Goal: Task Accomplishment & Management: Manage account settings

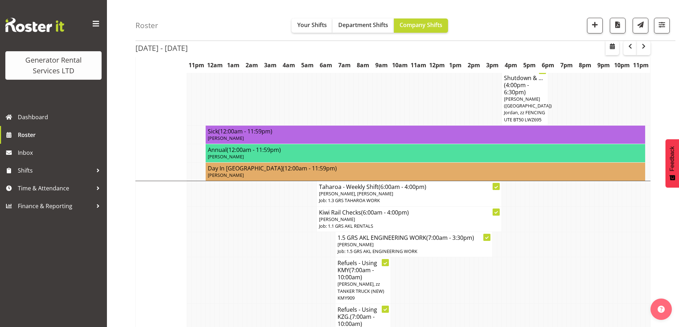
scroll to position [880, 0]
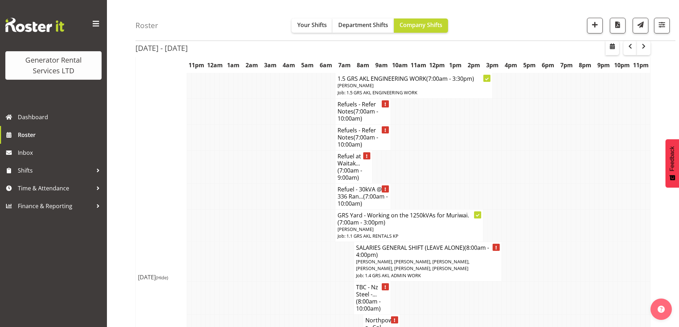
scroll to position [1663, 0]
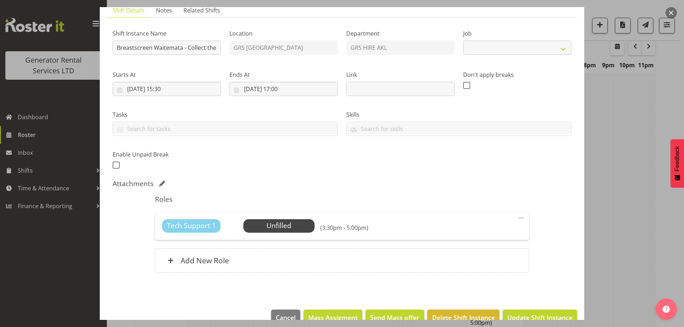
scroll to position [70, 0]
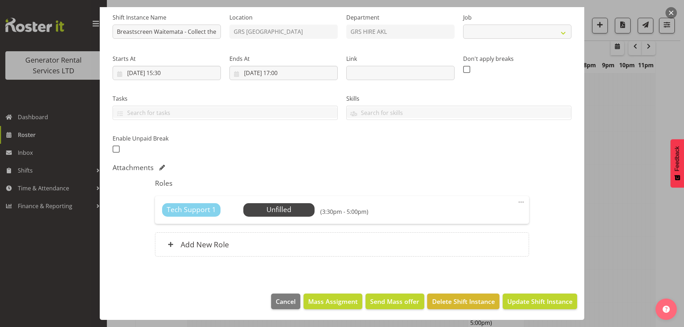
select select "7504"
click at [479, 298] on span "Delete Shift Instance" at bounding box center [463, 301] width 63 height 9
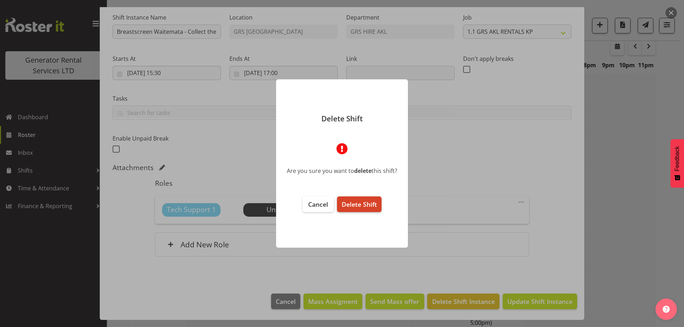
click at [367, 207] on span "Delete Shift" at bounding box center [359, 204] width 35 height 9
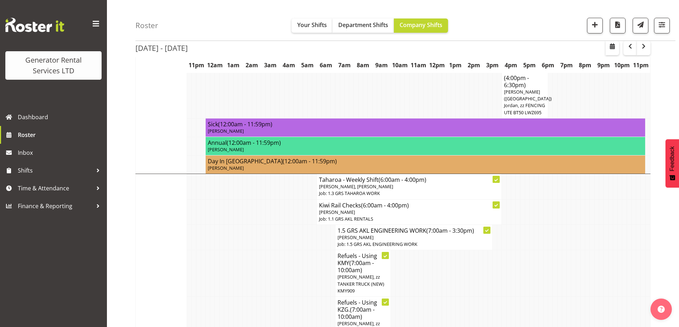
scroll to position [1022, 0]
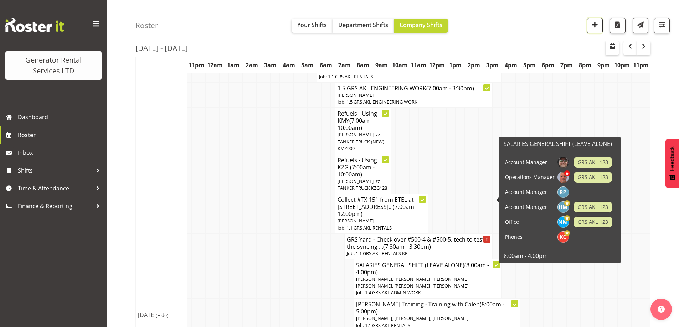
click at [599, 26] on button "button" at bounding box center [595, 26] width 16 height 16
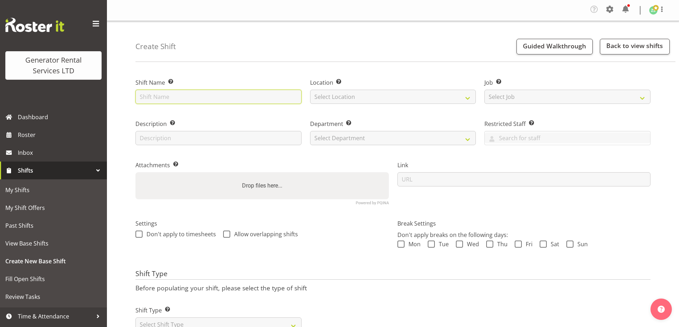
click at [174, 98] on input "text" at bounding box center [218, 97] width 166 height 14
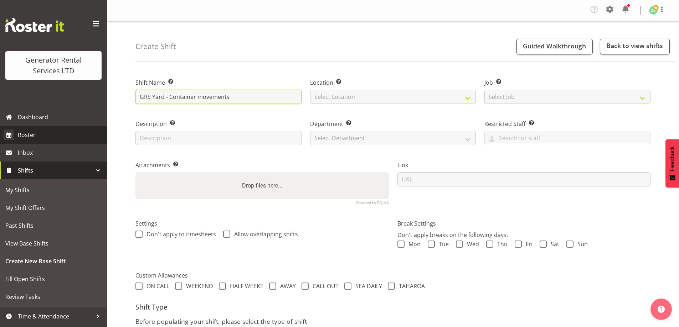
type input "GRS Yard - Container movements"
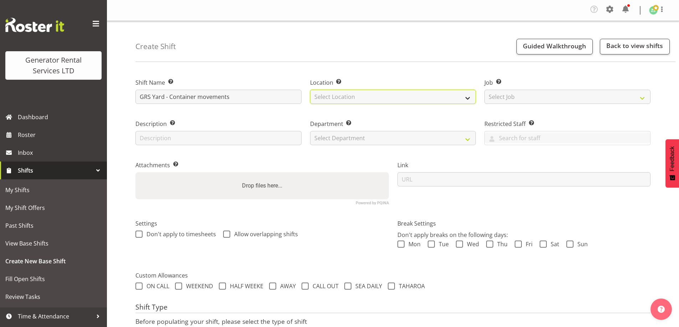
click at [426, 100] on select "Select Location [GEOGRAPHIC_DATA] [GEOGRAPHIC_DATA]" at bounding box center [393, 97] width 166 height 14
select select "28"
click at [310, 90] on select "Select Location [GEOGRAPHIC_DATA] [GEOGRAPHIC_DATA]" at bounding box center [393, 97] width 166 height 14
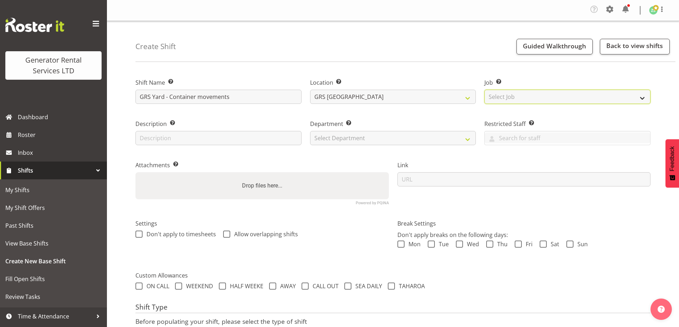
click at [542, 93] on select "Select Job Create new job 1.1 GRS AKL RENTALS 1.1 GRS AKL RENTALS AC 1.1 GRS AK…" at bounding box center [567, 97] width 166 height 14
select select "9"
click at [484, 90] on select "Select Job Create new job 1.1 GRS AKL RENTALS 1.1 GRS AKL RENTALS AC 1.1 GRS AK…" at bounding box center [567, 97] width 166 height 14
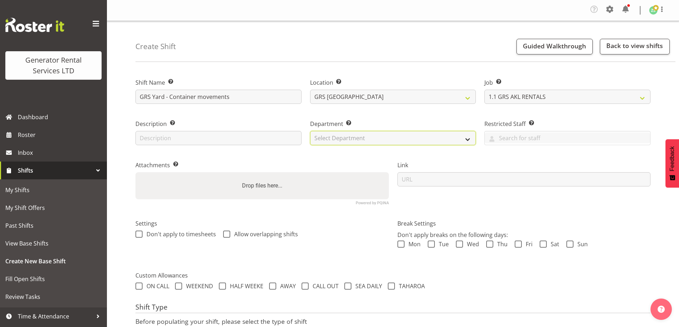
click at [403, 144] on select "Select Department GRS ADMIN AKL GRS HIRE AKL GRS HIRE TGA GRS HIRE HST GRS ENGI…" at bounding box center [393, 138] width 166 height 14
select select "20"
click at [310, 131] on select "Select Department GRS ADMIN AKL GRS HIRE AKL GRS HIRE TGA GRS HIRE HST GRS ENGI…" at bounding box center [393, 138] width 166 height 14
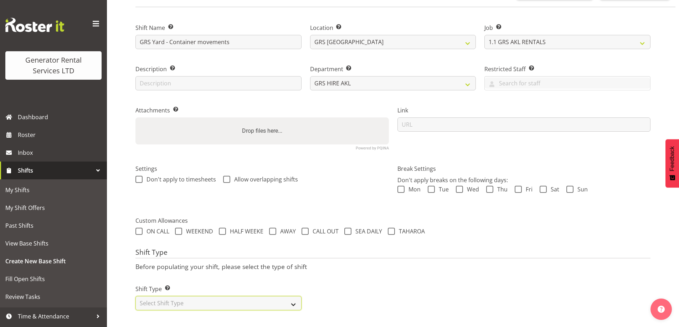
drag, startPoint x: 202, startPoint y: 299, endPoint x: 196, endPoint y: 297, distance: 6.3
click at [202, 299] on select "Select Shift Type One Off Shift Recurring Shift Rotating Shift" at bounding box center [218, 303] width 166 height 14
select select "one_off"
click at [135, 296] on select "Select Shift Type One Off Shift Recurring Shift Rotating Shift" at bounding box center [218, 303] width 166 height 14
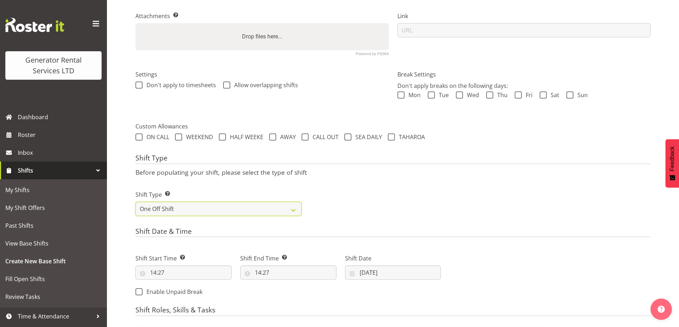
scroll to position [274, 0]
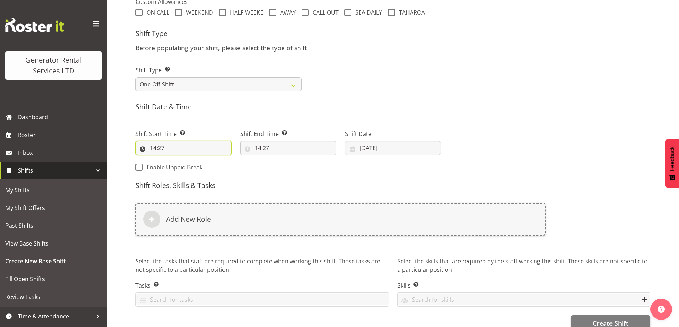
click at [202, 148] on input "14:27" at bounding box center [183, 148] width 96 height 14
click at [187, 168] on select "00 01 02 03 04 05 06 07 08 09 10 11 12 13 14 15 16 17 18 19 20 21 22 23" at bounding box center [184, 167] width 16 height 14
select select "8"
click at [176, 160] on select "00 01 02 03 04 05 06 07 08 09 10 11 12 13 14 15 16 17 18 19 20 21 22 23" at bounding box center [184, 167] width 16 height 14
type input "08:27"
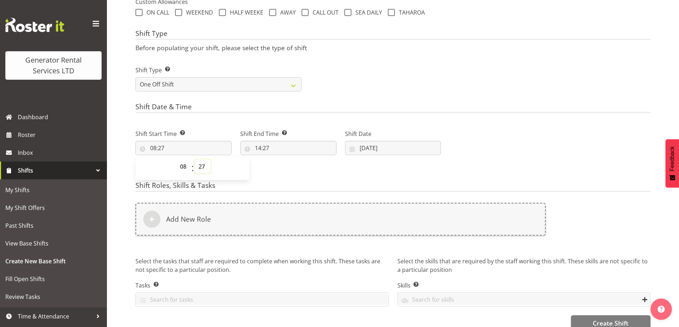
drag, startPoint x: 204, startPoint y: 164, endPoint x: 204, endPoint y: 160, distance: 4.7
click at [204, 164] on select "00 01 02 03 04 05 06 07 08 09 10 11 12 13 14 15 16 17 18 19 20 21 22 23 24 25 2…" at bounding box center [202, 167] width 16 height 14
select select "0"
click at [194, 160] on select "00 01 02 03 04 05 06 07 08 09 10 11 12 13 14 15 16 17 18 19 20 21 22 23 24 25 2…" at bounding box center [202, 167] width 16 height 14
type input "08:00"
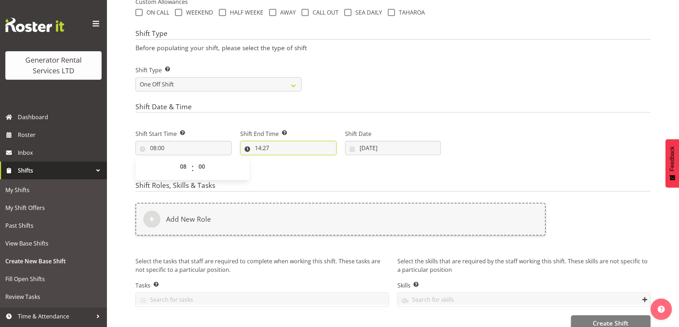
click at [292, 154] on input "14:27" at bounding box center [288, 148] width 96 height 14
click at [305, 165] on select "00 01 02 03 04 05 06 07 08 09 10 11 12 13 14 15 16 17 18 19 20 21 22 23 24 25 2…" at bounding box center [307, 167] width 16 height 14
select select "0"
click at [299, 160] on select "00 01 02 03 04 05 06 07 08 09 10 11 12 13 14 15 16 17 18 19 20 21 22 23 24 25 2…" at bounding box center [307, 167] width 16 height 14
type input "14:00"
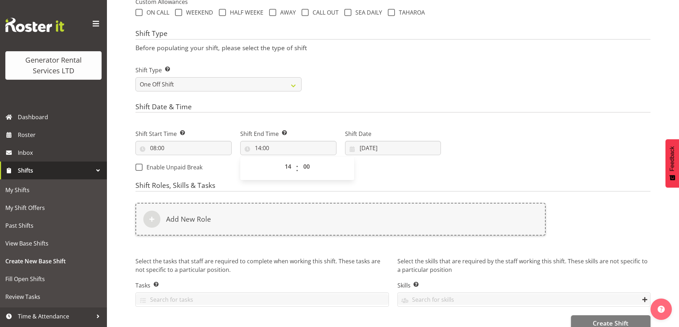
drag, startPoint x: 374, startPoint y: 161, endPoint x: 378, endPoint y: 152, distance: 10.1
click at [374, 160] on div "Shift Start Time Set the time of the day you wish this shift to start 08:00 00 …" at bounding box center [288, 149] width 314 height 58
click at [378, 150] on input "[DATE]" at bounding box center [393, 148] width 96 height 14
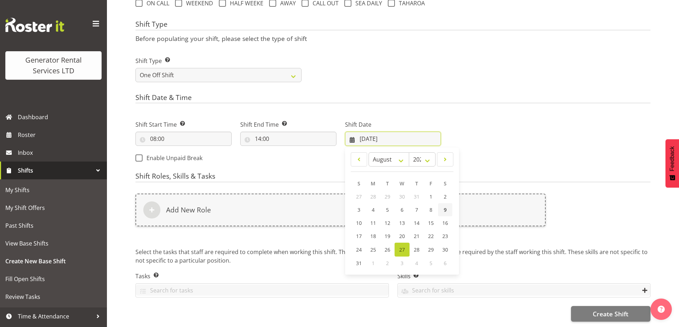
scroll to position [289, 0]
click at [416, 248] on link "28" at bounding box center [416, 250] width 14 height 14
type input "[DATE]"
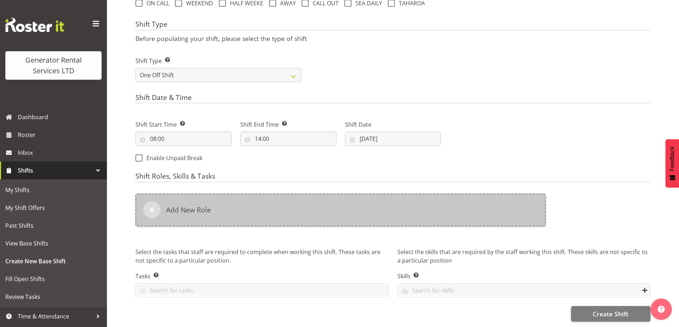
click at [313, 213] on div "Add New Role" at bounding box center [340, 210] width 410 height 33
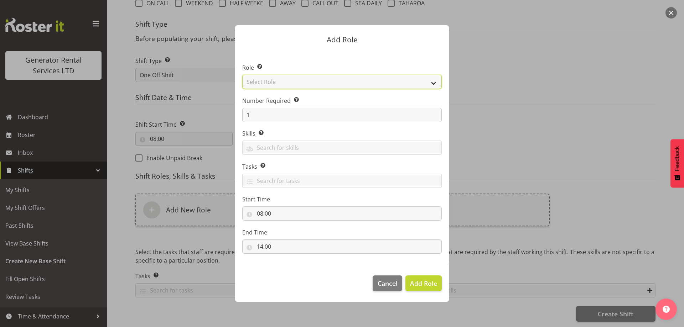
click at [303, 83] on select "Select Role Account Manager Electrician Engineering GM HSEQ manager MECH Mechan…" at bounding box center [341, 82] width 199 height 14
select select "20"
click at [242, 75] on select "Select Role Account Manager Electrician Engineering GM HSEQ manager MECH Mechan…" at bounding box center [341, 82] width 199 height 14
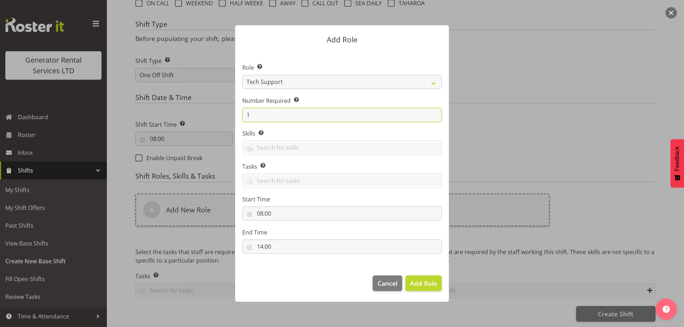
click at [277, 116] on input "1" at bounding box center [341, 115] width 199 height 14
type input "2"
click at [431, 282] on span "Add 2 Roles" at bounding box center [419, 283] width 36 height 9
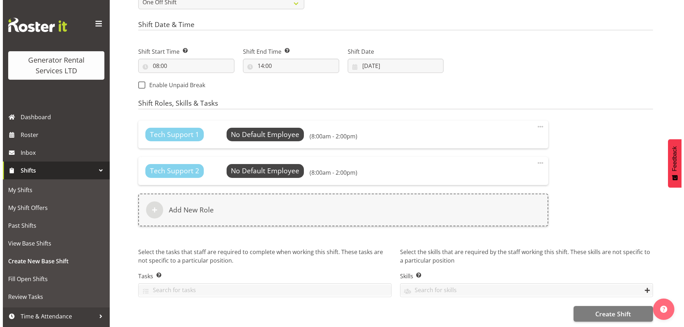
scroll to position [362, 0]
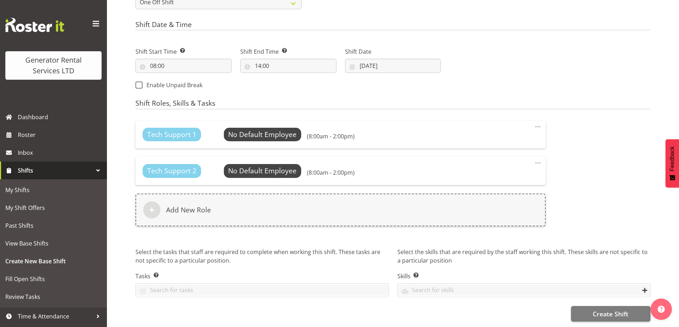
drag, startPoint x: 219, startPoint y: 104, endPoint x: 249, endPoint y: 117, distance: 32.5
click at [220, 104] on div "Shift Roles, Skills & Tasks Tech Support 1 No Default Employee Select Employee …" at bounding box center [392, 204] width 515 height 210
click at [251, 121] on div "Tech Support 1 No Default Employee Select Employee (8:00am - 2:00pm) Edit Delete" at bounding box center [340, 135] width 410 height 28
click at [255, 130] on span "Select Employee" at bounding box center [262, 135] width 53 height 10
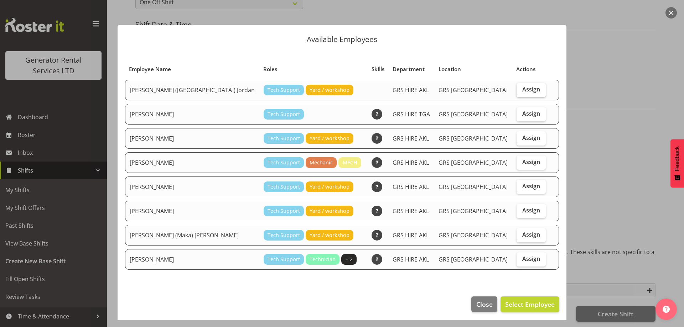
click at [524, 88] on span "Assign" at bounding box center [531, 89] width 18 height 7
click at [521, 88] on input "Assign" at bounding box center [519, 89] width 5 height 5
checkbox input "true"
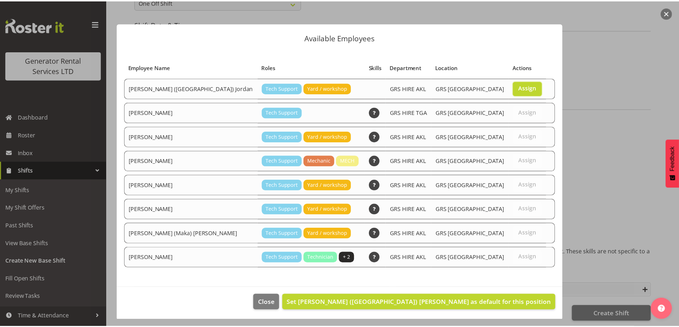
scroll to position [3, 0]
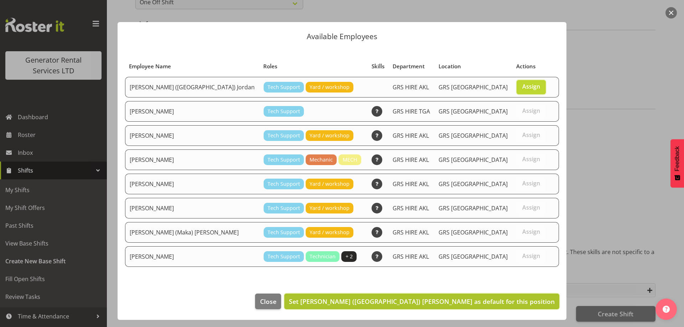
click at [500, 294] on button "Set [PERSON_NAME] ([GEOGRAPHIC_DATA]) [PERSON_NAME] as default for this position" at bounding box center [421, 302] width 275 height 16
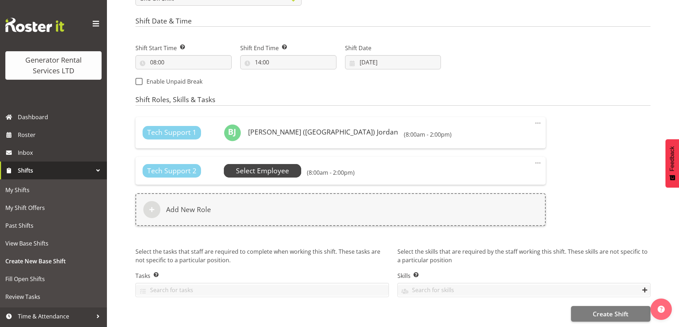
click at [272, 166] on span "Select Employee" at bounding box center [262, 171] width 53 height 10
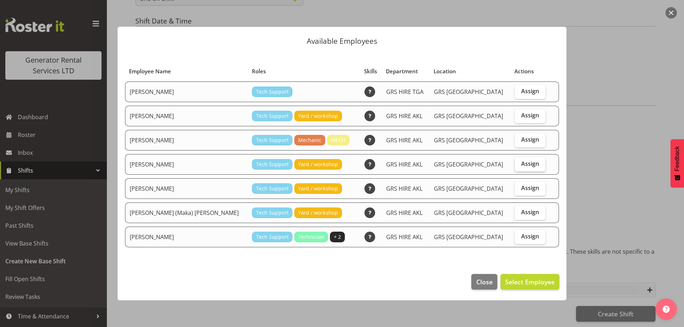
click at [521, 166] on span "Assign" at bounding box center [530, 163] width 18 height 7
click at [519, 166] on input "Assign" at bounding box center [517, 164] width 5 height 5
checkbox input "true"
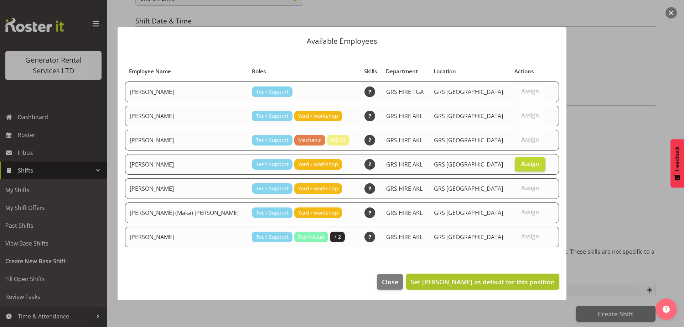
click at [530, 289] on button "Set [PERSON_NAME] as default for this position" at bounding box center [482, 282] width 153 height 16
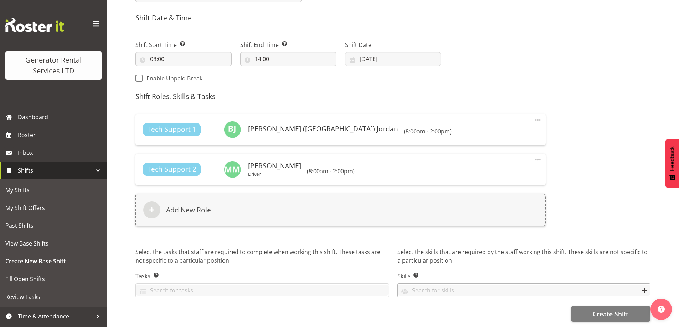
scroll to position [368, 0]
click at [595, 310] on span "Create Shift" at bounding box center [610, 314] width 36 height 9
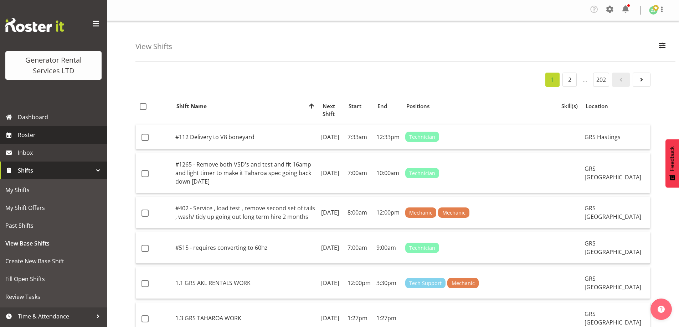
click at [25, 136] on span "Roster" at bounding box center [60, 135] width 85 height 11
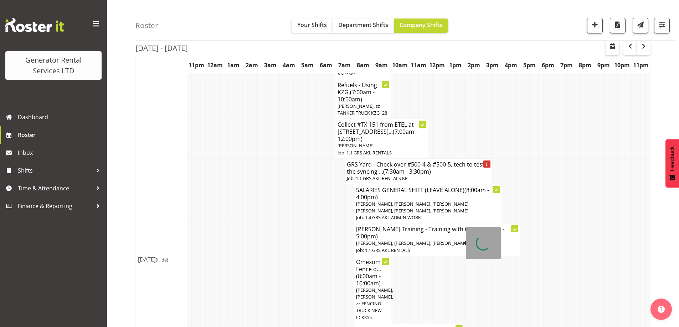
scroll to position [1140, 0]
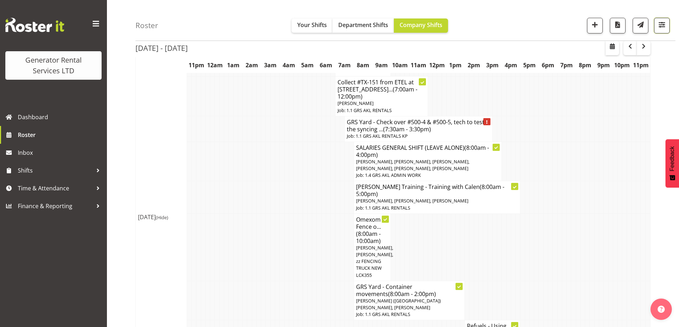
click at [660, 27] on span "button" at bounding box center [661, 24] width 9 height 9
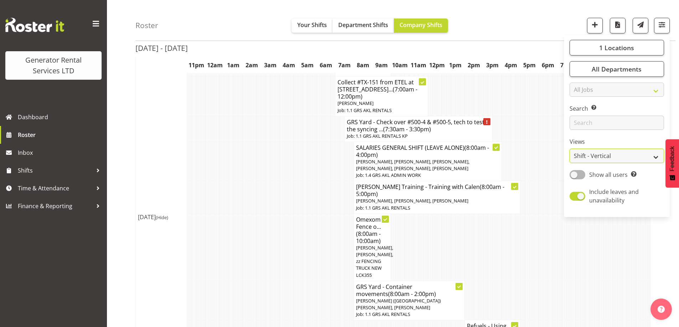
click at [609, 160] on select "Staff Role Shift - Horizontal Shift - Vertical Staff - Location" at bounding box center [616, 156] width 94 height 14
select select "role"
click at [570, 149] on select "Staff Role Shift - Horizontal Shift - Vertical Staff - Location" at bounding box center [616, 156] width 94 height 14
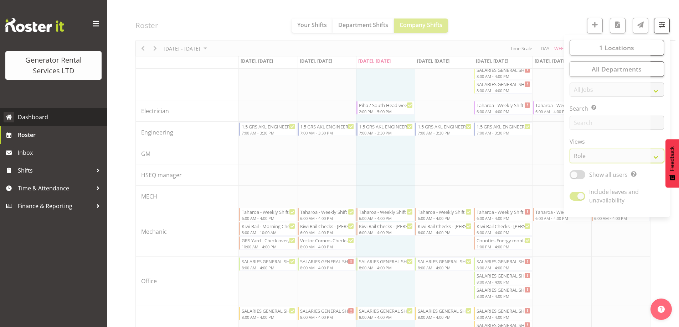
scroll to position [647, 0]
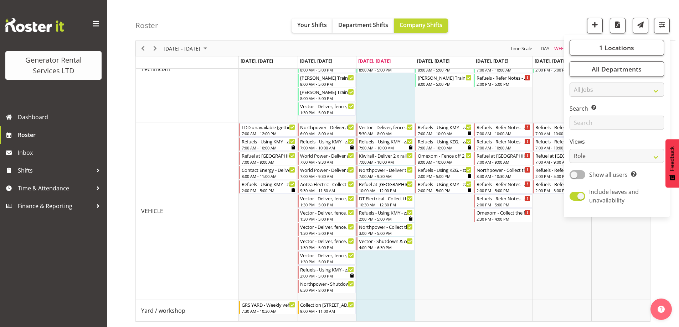
click at [233, 19] on div "Roster Your Shifts Department Shifts Company Shifts 1 Locations Clear GRS Auckl…" at bounding box center [405, 20] width 540 height 41
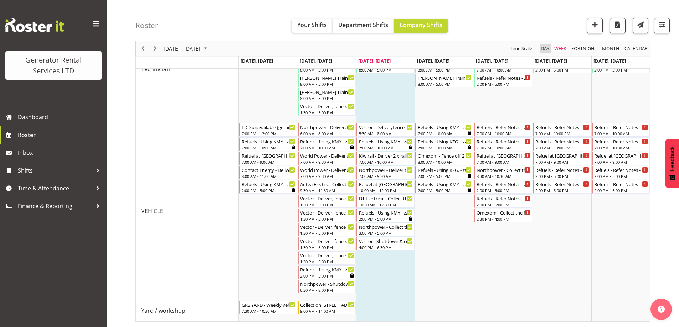
click at [543, 48] on span "Day" at bounding box center [545, 48] width 10 height 9
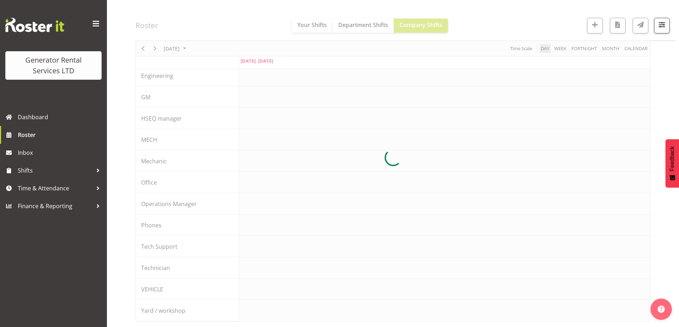
scroll to position [79, 0]
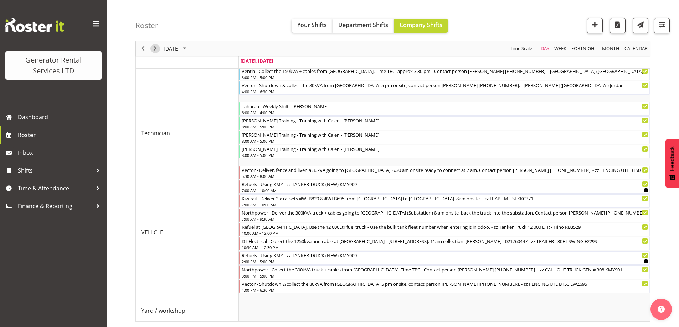
click at [156, 50] on span "Next" at bounding box center [155, 48] width 9 height 9
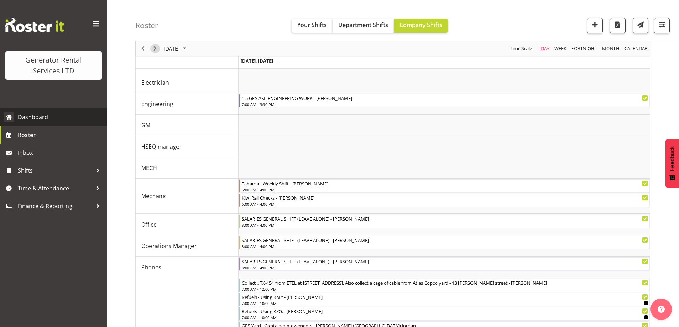
scroll to position [363, 0]
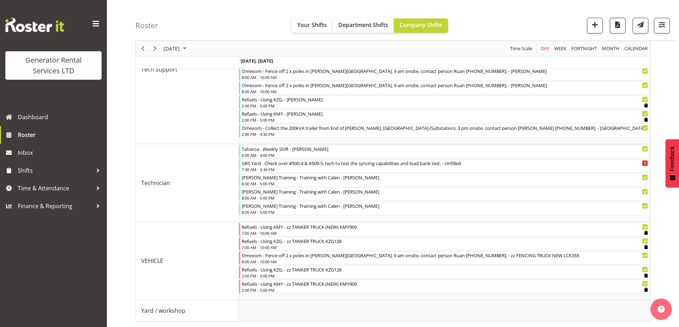
click at [621, 28] on span "button" at bounding box center [617, 24] width 9 height 9
click at [28, 137] on span "Roster" at bounding box center [60, 135] width 85 height 11
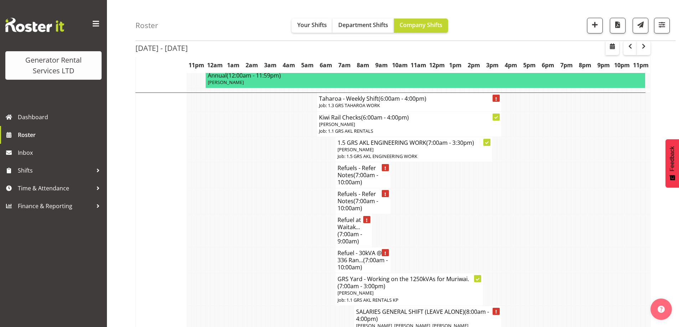
scroll to position [1639, 0]
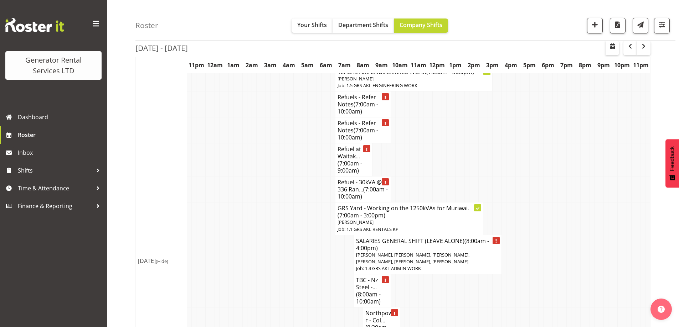
click at [175, 231] on td "Fri 29th Aug 2025 (Hide)" at bounding box center [161, 261] width 51 height 478
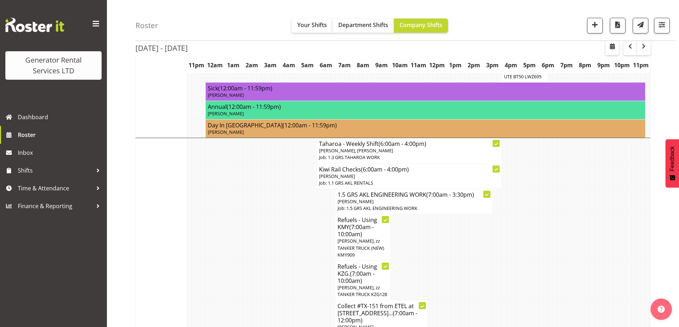
scroll to position [926, 0]
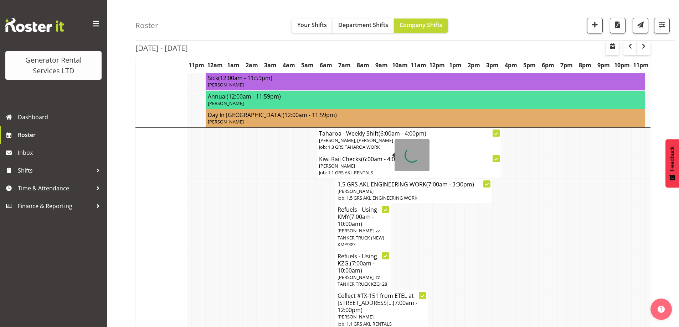
click at [348, 206] on h4 "Refuels - Using KMY (7:00am - 10:00am)" at bounding box center [362, 216] width 51 height 21
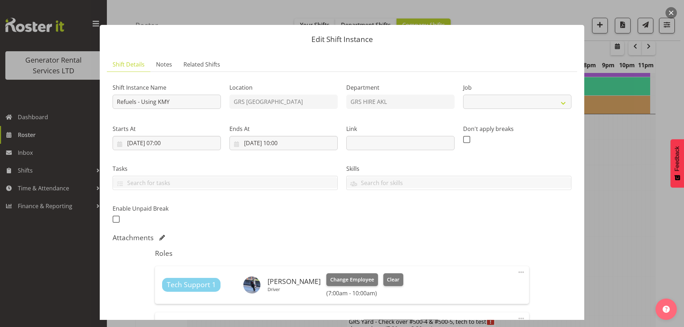
select select "9"
click at [163, 58] on link "Notes" at bounding box center [163, 64] width 27 height 15
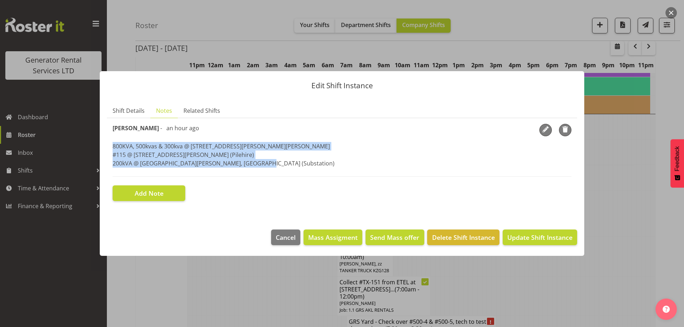
drag, startPoint x: 268, startPoint y: 164, endPoint x: 109, endPoint y: 148, distance: 160.1
click at [109, 148] on section "Shift Instance Name Refuels - Using KMY Location GRS Auckland Department GRS HI…" at bounding box center [342, 162] width 470 height 89
copy p "800KVA, 500kvas & 300kva @ 651 Massey road, 37 Plumley Cres & 46 Cyclamen road,…"
click at [116, 107] on span "Shift Details" at bounding box center [129, 111] width 32 height 9
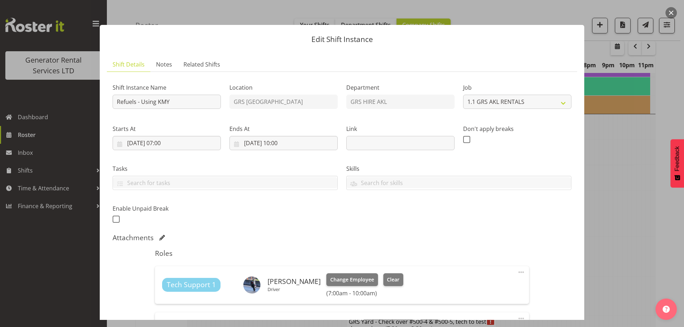
drag, startPoint x: 613, startPoint y: 258, endPoint x: 587, endPoint y: 258, distance: 26.0
click at [616, 258] on div at bounding box center [342, 163] width 684 height 327
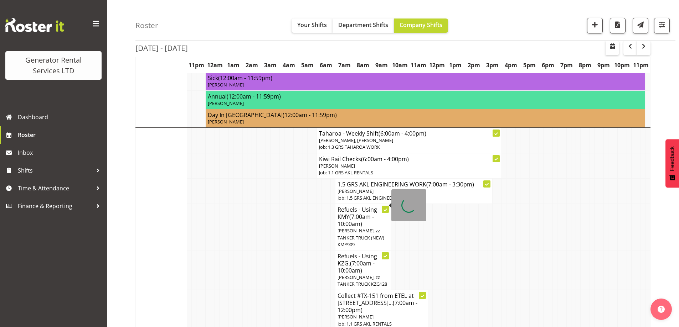
click at [372, 274] on p "Craig Barrett, zz TANKER TRUCK KZG128" at bounding box center [362, 281] width 51 height 14
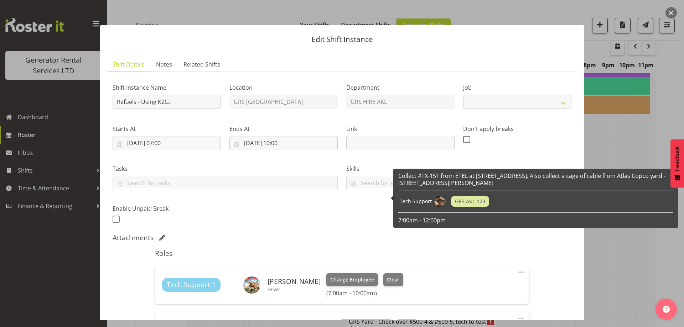
select select "9"
click at [156, 59] on link "Notes" at bounding box center [163, 64] width 27 height 15
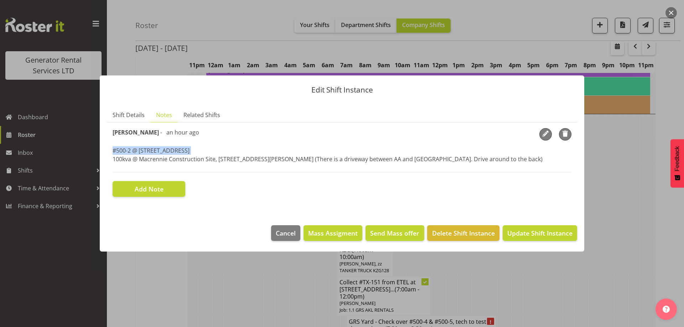
drag, startPoint x: 113, startPoint y: 149, endPoint x: 112, endPoint y: 162, distance: 13.2
click at [112, 162] on section "Shift Instance Name Refuels - Using KZG. Location GRS Auckland Department GRS H…" at bounding box center [342, 163] width 470 height 80
click at [116, 156] on p "#500-2 @ 67 View road, Glenfield 100kva @ Macrennie Construction Site, 6 Carr R…" at bounding box center [342, 154] width 459 height 17
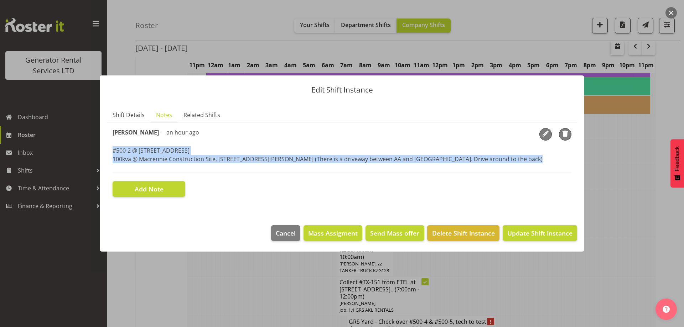
drag, startPoint x: 114, startPoint y: 151, endPoint x: 113, endPoint y: 166, distance: 15.4
click at [112, 167] on section "Shift Instance Name Refuels - Using KZG. Location GRS Auckland Department GRS H…" at bounding box center [342, 163] width 470 height 80
copy p "#500-2 @ 67 View road, Glenfield 100kva @ Macrennie Construction Site, 6 Carr R…"
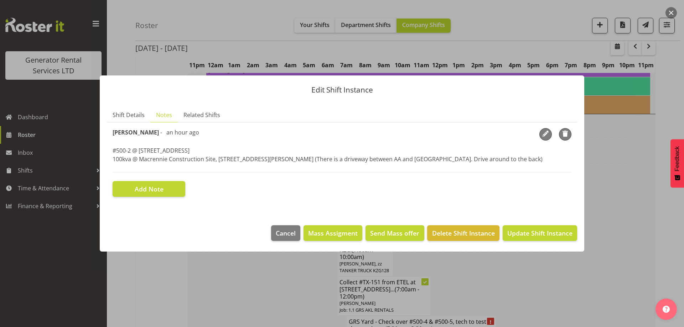
click at [196, 281] on div at bounding box center [342, 163] width 684 height 327
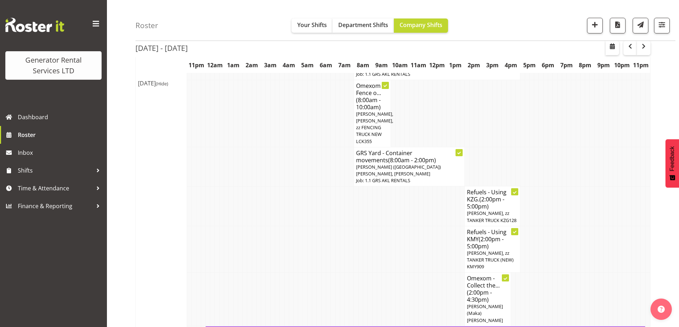
scroll to position [1211, 0]
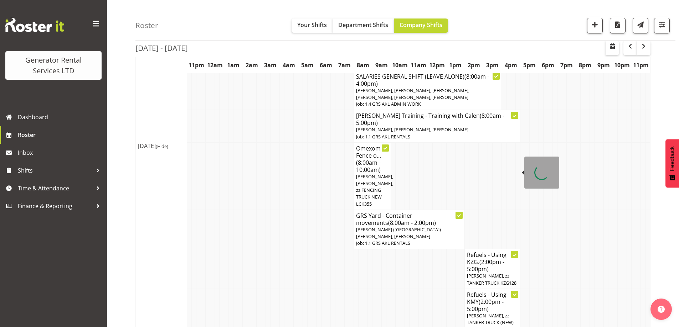
click at [479, 273] on span "Craig Barrett, zz TANKER TRUCK KZG128" at bounding box center [492, 279] width 50 height 13
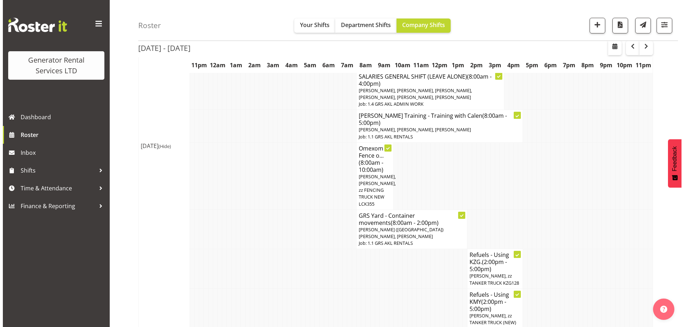
scroll to position [1204, 0]
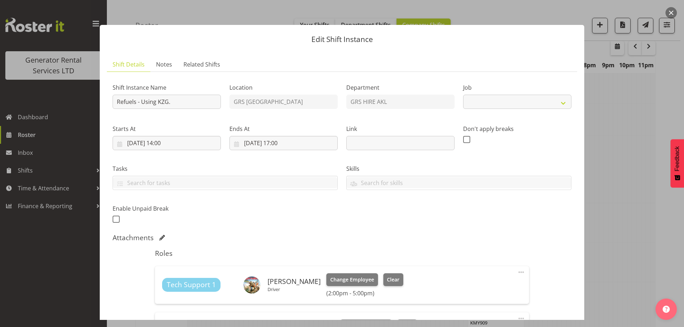
select select "9"
drag, startPoint x: 162, startPoint y: 63, endPoint x: 172, endPoint y: 71, distance: 13.7
click at [162, 63] on span "Notes" at bounding box center [164, 64] width 16 height 9
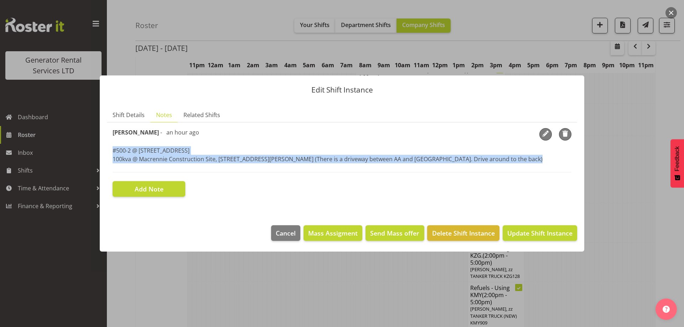
drag, startPoint x: 113, startPoint y: 152, endPoint x: 122, endPoint y: 165, distance: 16.2
click at [114, 171] on div "Zach Satiu - an hour ago #500-2 @ 67 View road, Glenfield 100kva @ Macrennie Co…" at bounding box center [342, 150] width 459 height 45
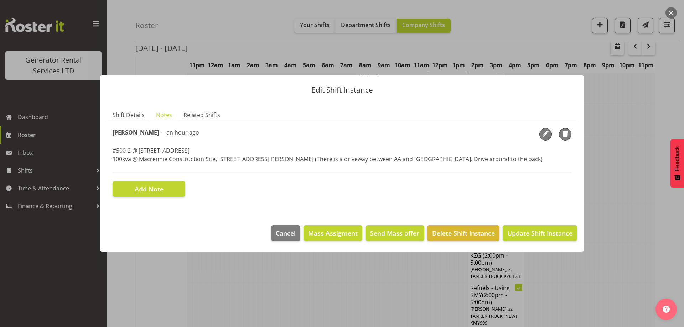
drag, startPoint x: 124, startPoint y: 165, endPoint x: 111, endPoint y: 149, distance: 20.3
click at [111, 149] on section "Shift Instance Name Refuels - Using KZG. Location GRS Auckland Department GRS H…" at bounding box center [342, 163] width 470 height 80
drag, startPoint x: 111, startPoint y: 151, endPoint x: 112, endPoint y: 161, distance: 10.4
click at [112, 162] on section "Shift Instance Name Refuels - Using KZG. Location GRS Auckland Department GRS H…" at bounding box center [342, 163] width 470 height 80
click at [114, 158] on p "#500-2 @ 67 View road, Glenfield 100kva @ Macrennie Construction Site, 6 Carr R…" at bounding box center [342, 154] width 459 height 17
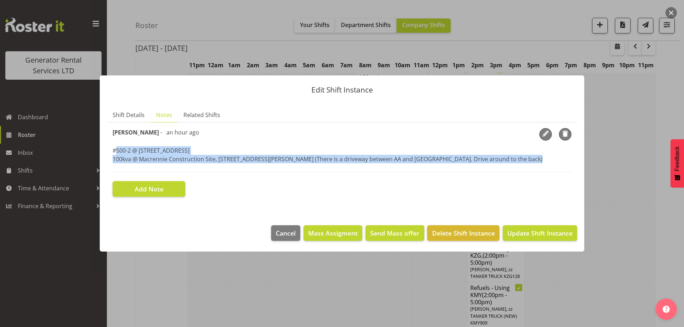
drag, startPoint x: 115, startPoint y: 150, endPoint x: 115, endPoint y: 165, distance: 15.0
click at [115, 165] on div "Zach Satiu - an hour ago #500-2 @ 67 View road, Glenfield 100kva @ Macrennie Co…" at bounding box center [342, 150] width 459 height 45
click at [115, 151] on p "#500-2 @ 67 View road, Glenfield 100kva @ Macrennie Construction Site, 6 Carr R…" at bounding box center [342, 154] width 459 height 17
drag, startPoint x: 113, startPoint y: 150, endPoint x: 114, endPoint y: 167, distance: 17.5
click at [114, 167] on div "Zach Satiu - an hour ago #500-2 @ 67 View road, Glenfield 100kva @ Macrennie Co…" at bounding box center [342, 150] width 459 height 45
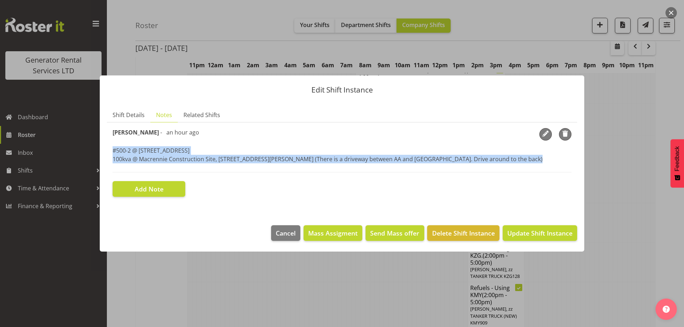
copy p "#500-2 @ 67 View road, Glenfield 100kva @ Macrennie Construction Site, 6 Carr R…"
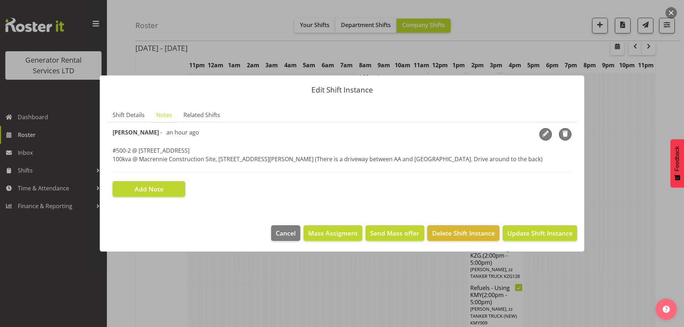
click at [144, 272] on div at bounding box center [342, 163] width 684 height 327
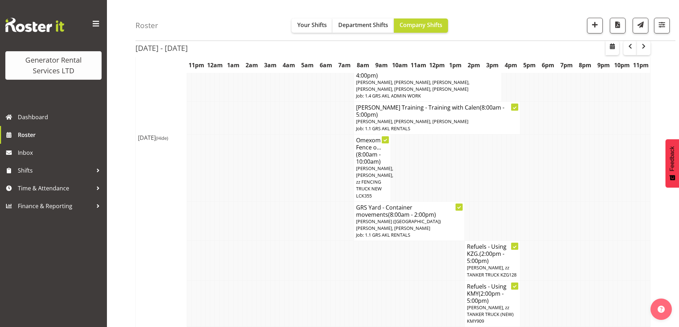
scroll to position [1211, 0]
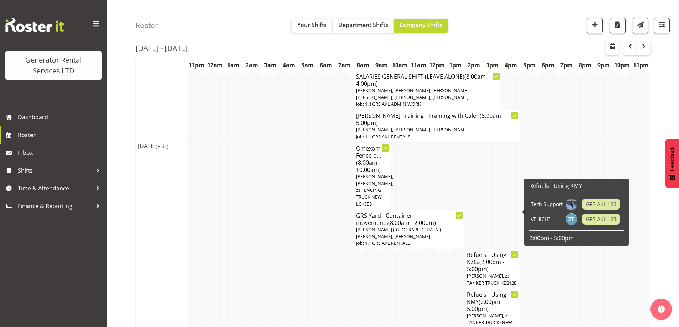
click at [489, 313] on span "Sam Carter, zz TANKER TRUCK (NEW) KMY909" at bounding box center [490, 323] width 47 height 20
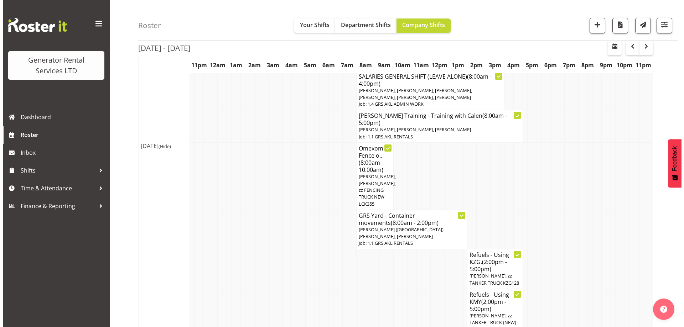
scroll to position [1204, 0]
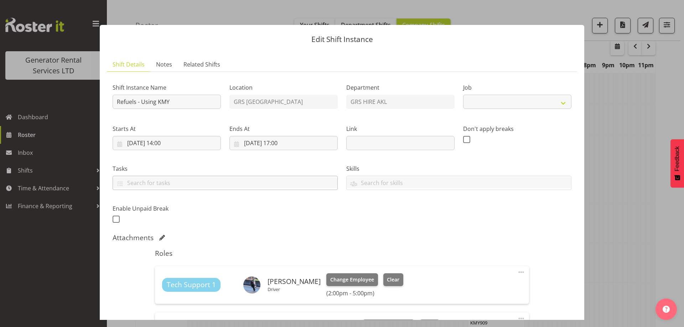
select select "9"
click at [166, 63] on span "Notes" at bounding box center [164, 64] width 16 height 9
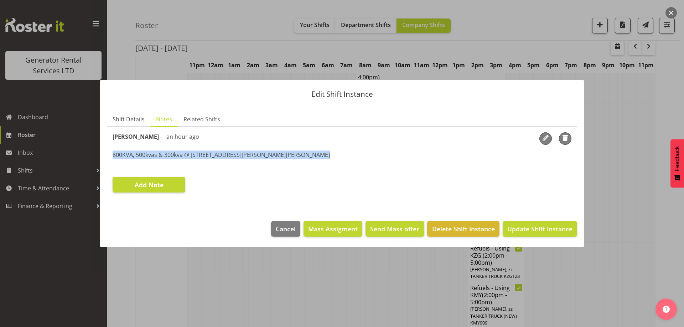
drag, startPoint x: 110, startPoint y: 157, endPoint x: 110, endPoint y: 161, distance: 3.9
click at [110, 161] on section "Shift Instance Name Refuels - Using KMY Location GRS Auckland Department GRS HI…" at bounding box center [342, 163] width 470 height 72
copy p "800KVA, 500kvas & 300kva @ 651 Massey road, 37 Plumley Cres & 46 Cyclamen road,…"
click at [146, 285] on div at bounding box center [342, 163] width 684 height 327
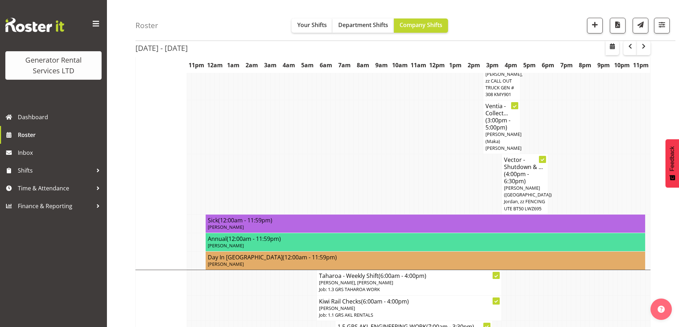
scroll to position [534, 0]
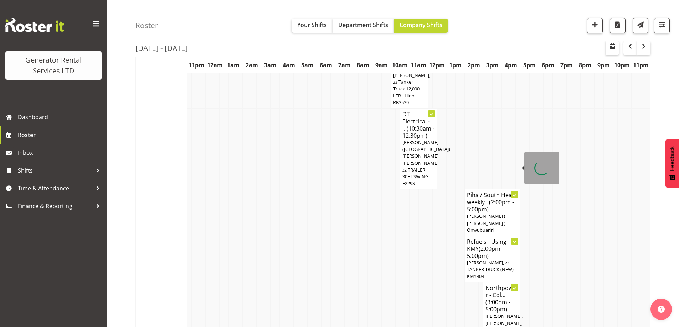
click at [478, 213] on span "[PERSON_NAME] ( [PERSON_NAME] ) Onwubuariri" at bounding box center [486, 223] width 38 height 20
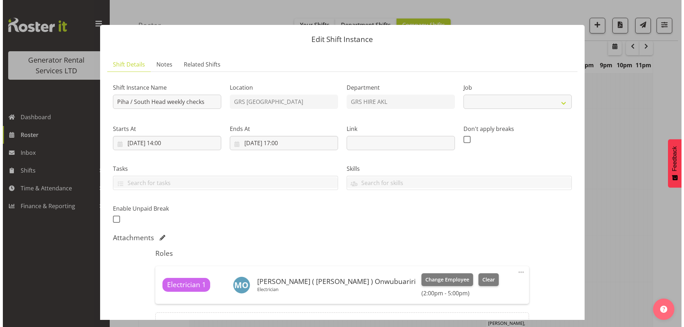
scroll to position [531, 0]
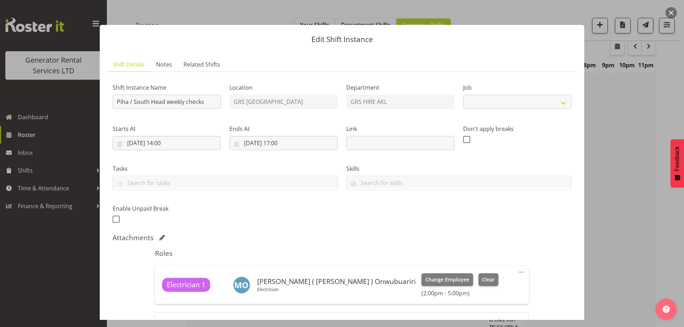
select select "9"
drag, startPoint x: 258, startPoint y: 283, endPoint x: 365, endPoint y: 282, distance: 107.2
click at [365, 282] on div "Electrician 1 Emmanuel ( Manny ) Onwubuariri Electrician Change Employee Clear …" at bounding box center [341, 286] width 359 height 24
copy h6 "[PERSON_NAME] ( [PERSON_NAME] ) Onwubuariri"
click at [598, 259] on div at bounding box center [342, 163] width 684 height 327
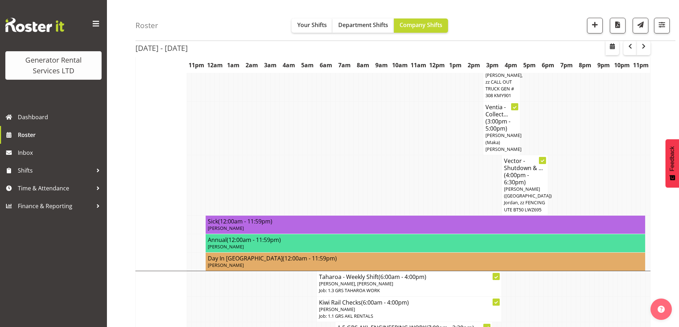
scroll to position [784, 0]
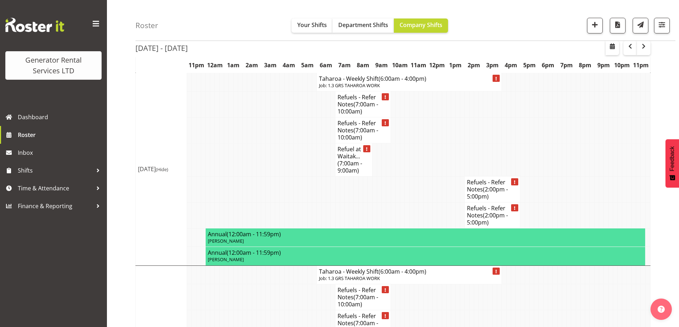
scroll to position [2086, 0]
